Goal: Task Accomplishment & Management: Manage account settings

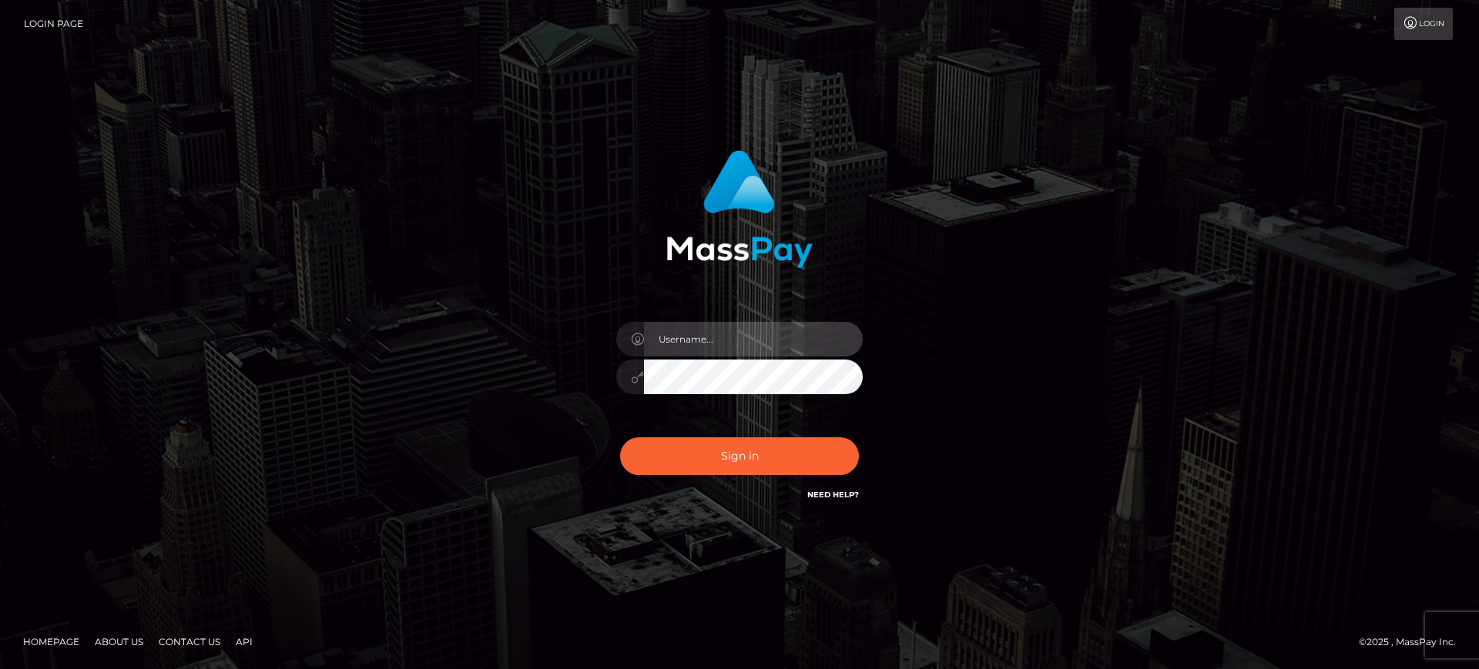
click at [669, 347] on input "text" at bounding box center [753, 339] width 219 height 35
type input "gunjan.k"
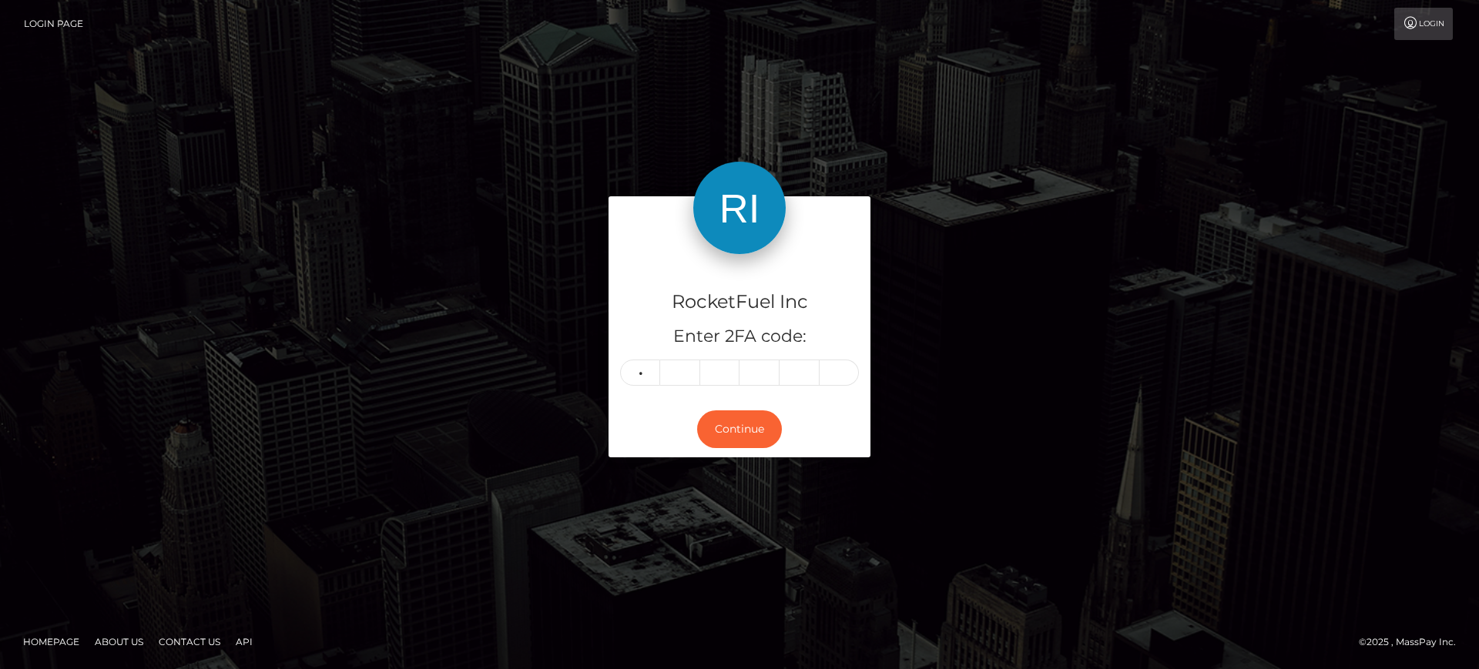
type input "1"
type input "8"
type input "3"
type input "7"
type input "0"
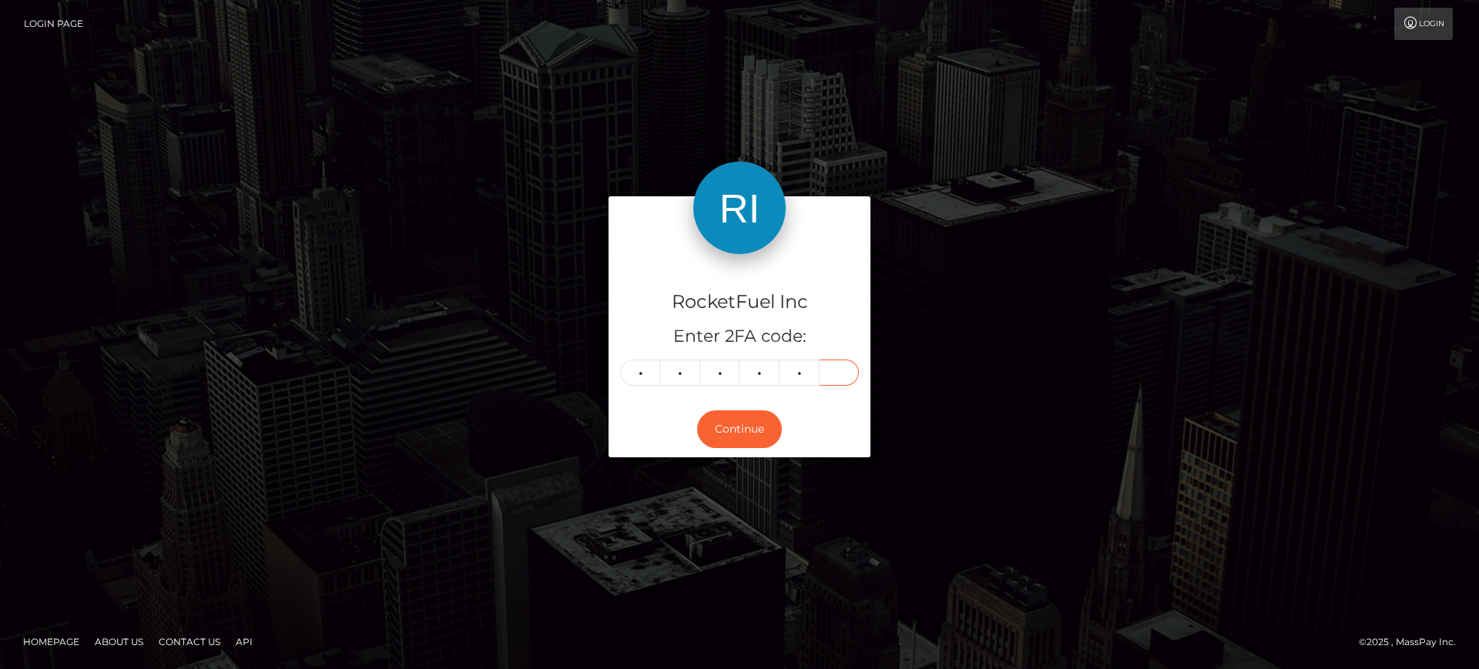
type input "6"
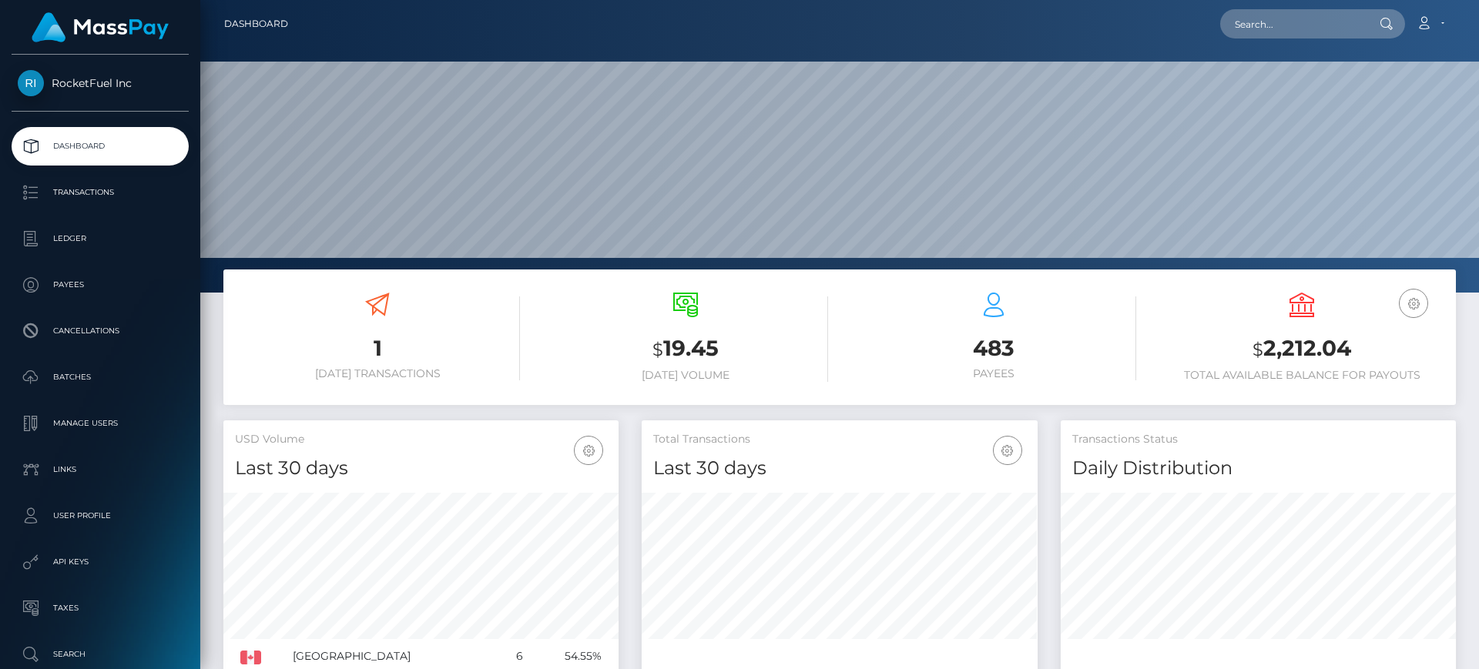
scroll to position [273, 396]
